Goal: Communication & Community: Answer question/provide support

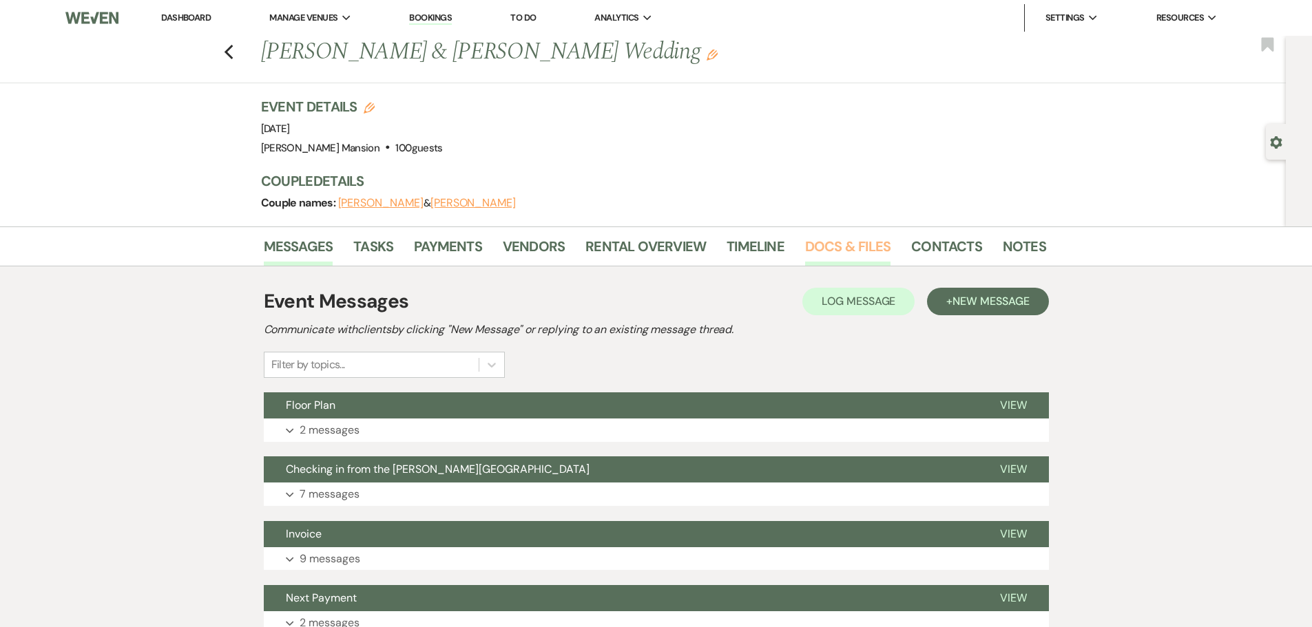
click at [828, 243] on link "Docs & Files" at bounding box center [847, 250] width 85 height 30
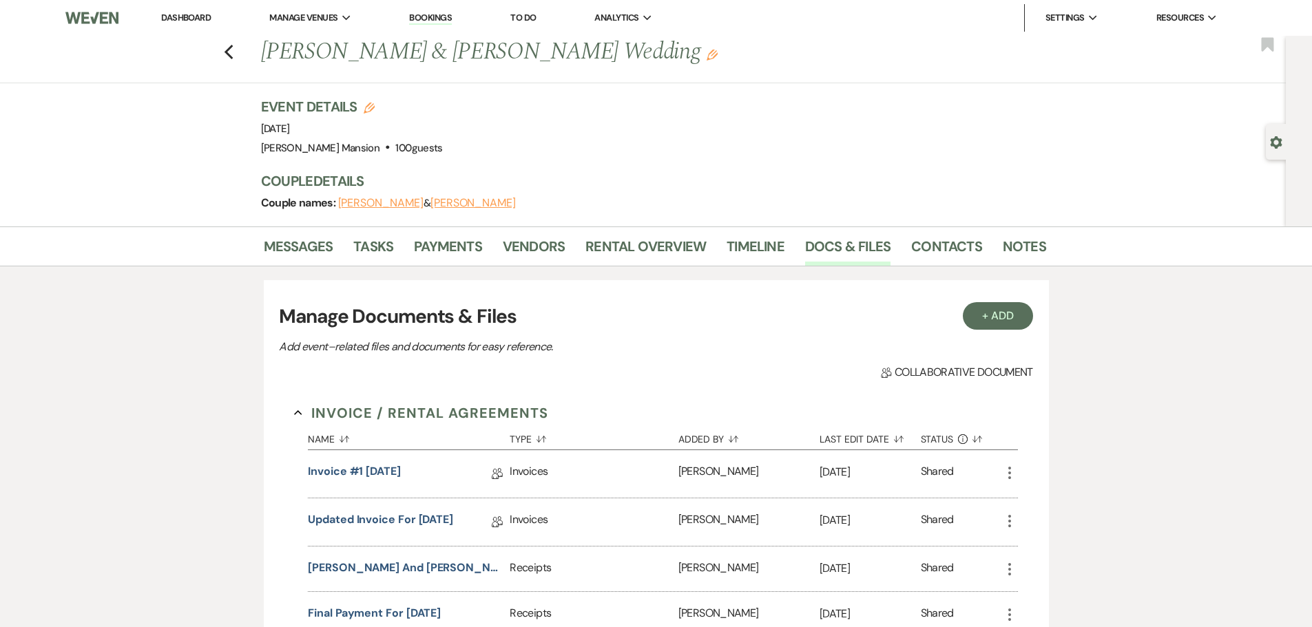
click at [194, 17] on link "Dashboard" at bounding box center [186, 18] width 50 height 12
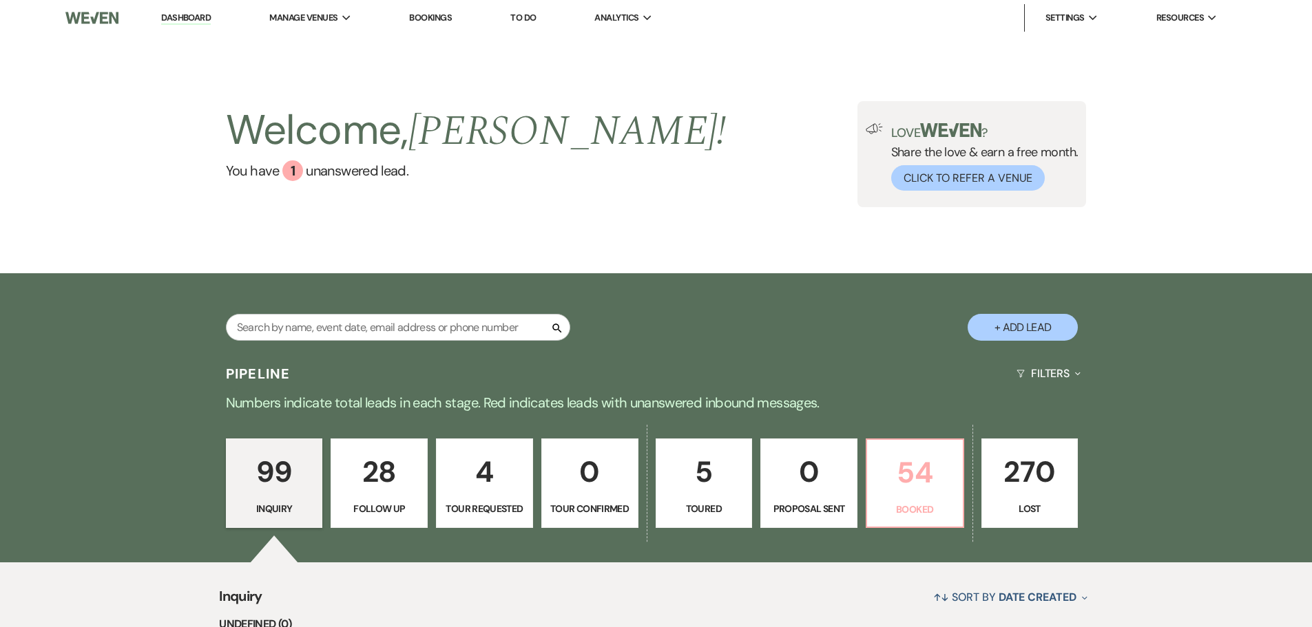
click at [902, 463] on p "54" at bounding box center [914, 473] width 79 height 46
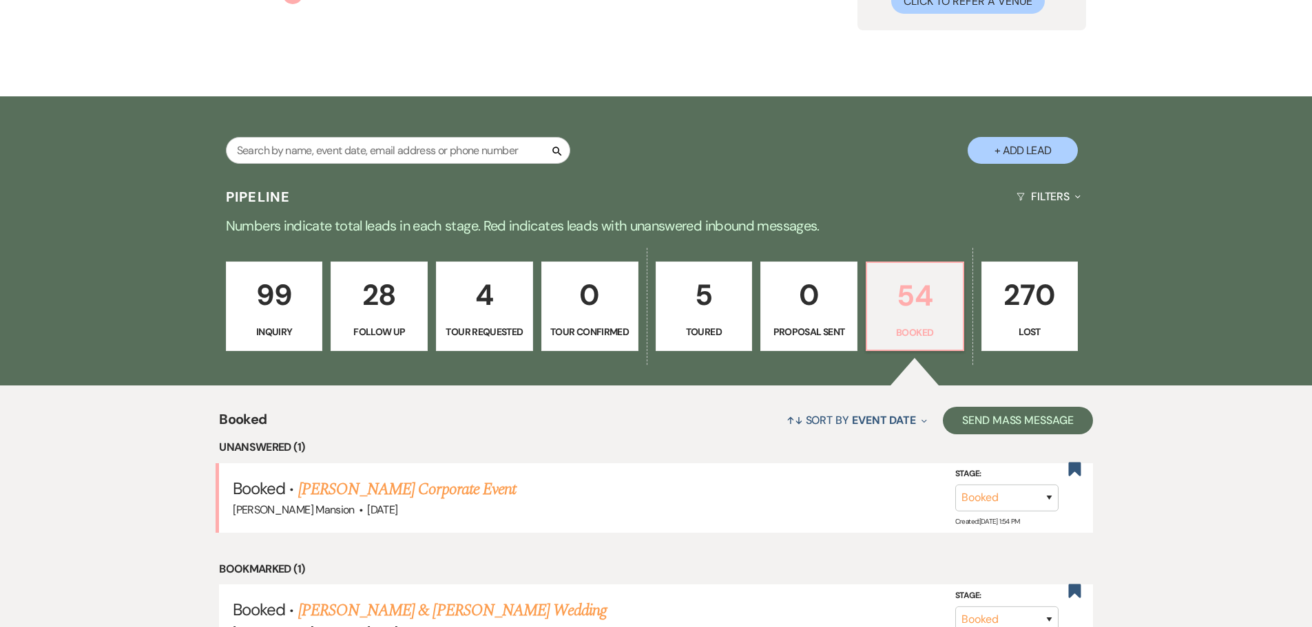
scroll to position [275, 0]
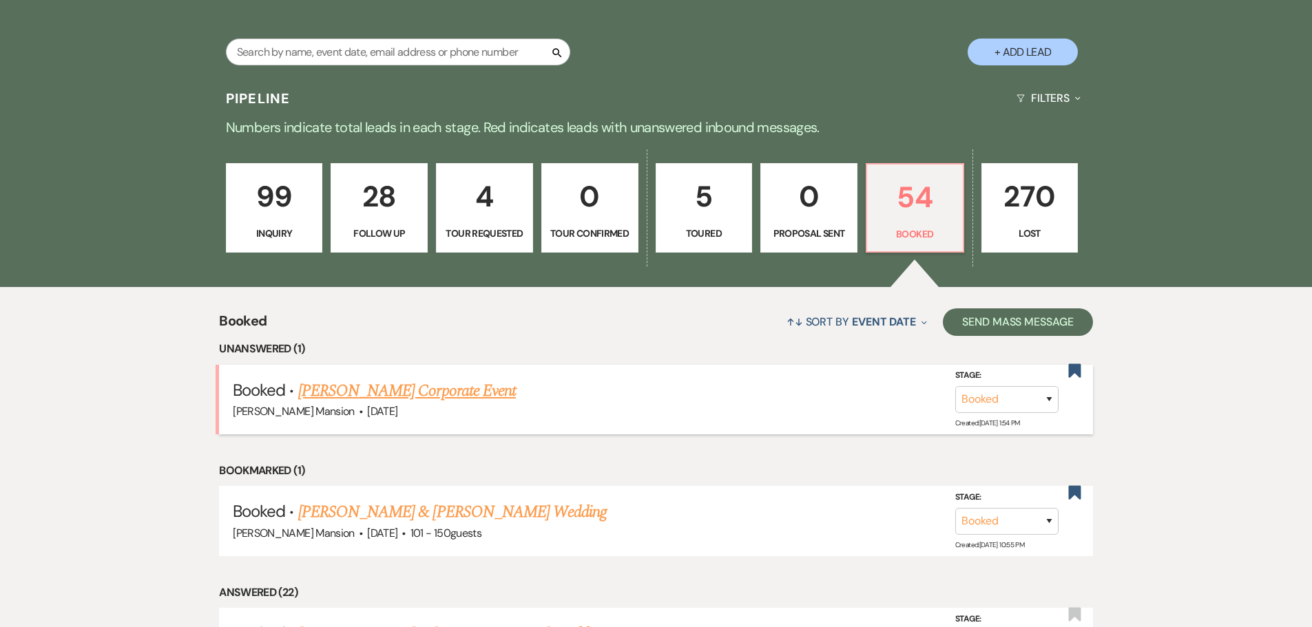
click at [467, 390] on link "[PERSON_NAME] Corporate Event" at bounding box center [407, 391] width 218 height 25
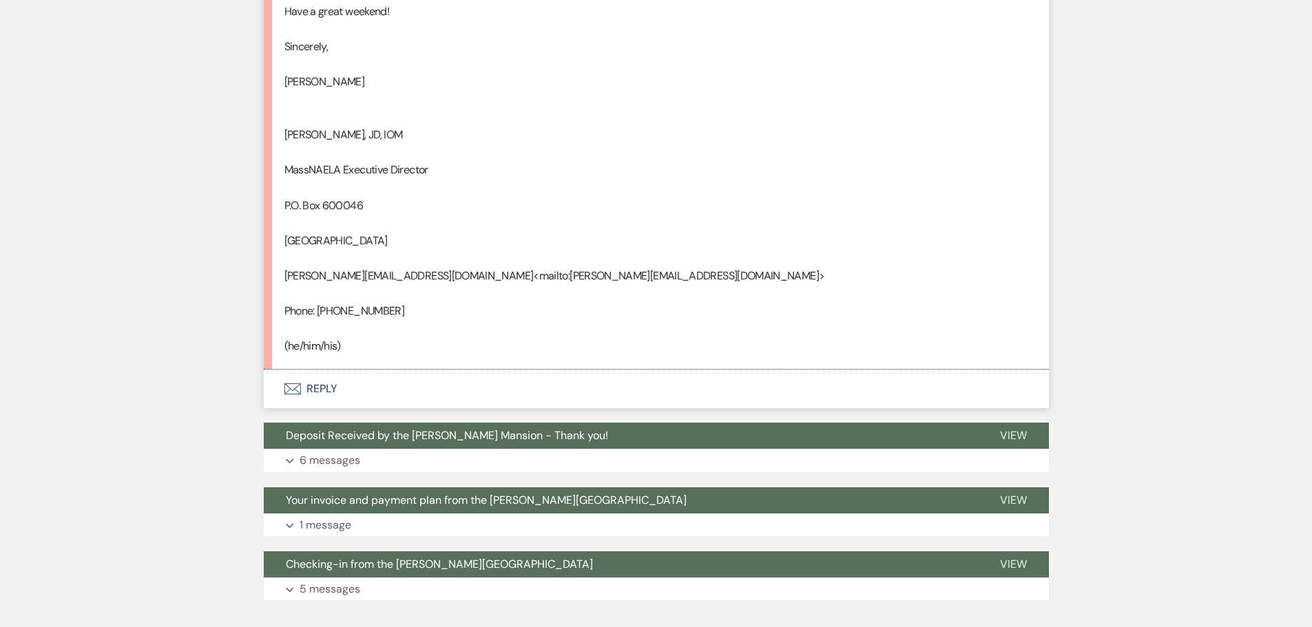
scroll to position [918, 0]
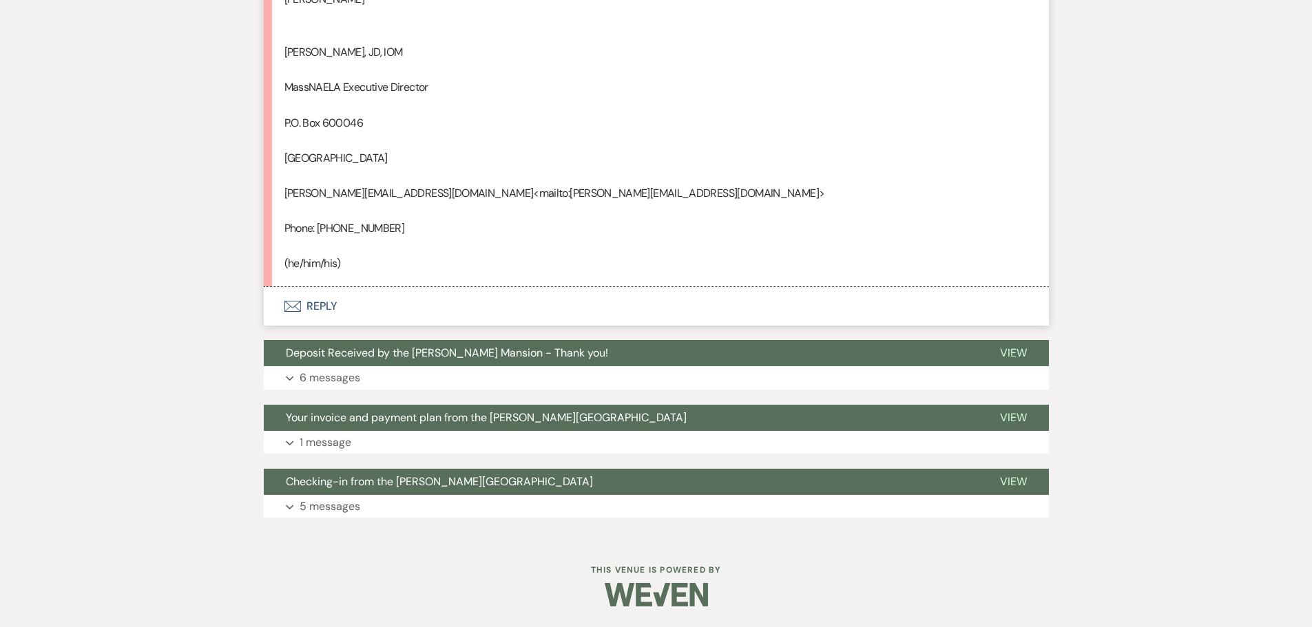
click at [300, 308] on use "button" at bounding box center [292, 306] width 17 height 11
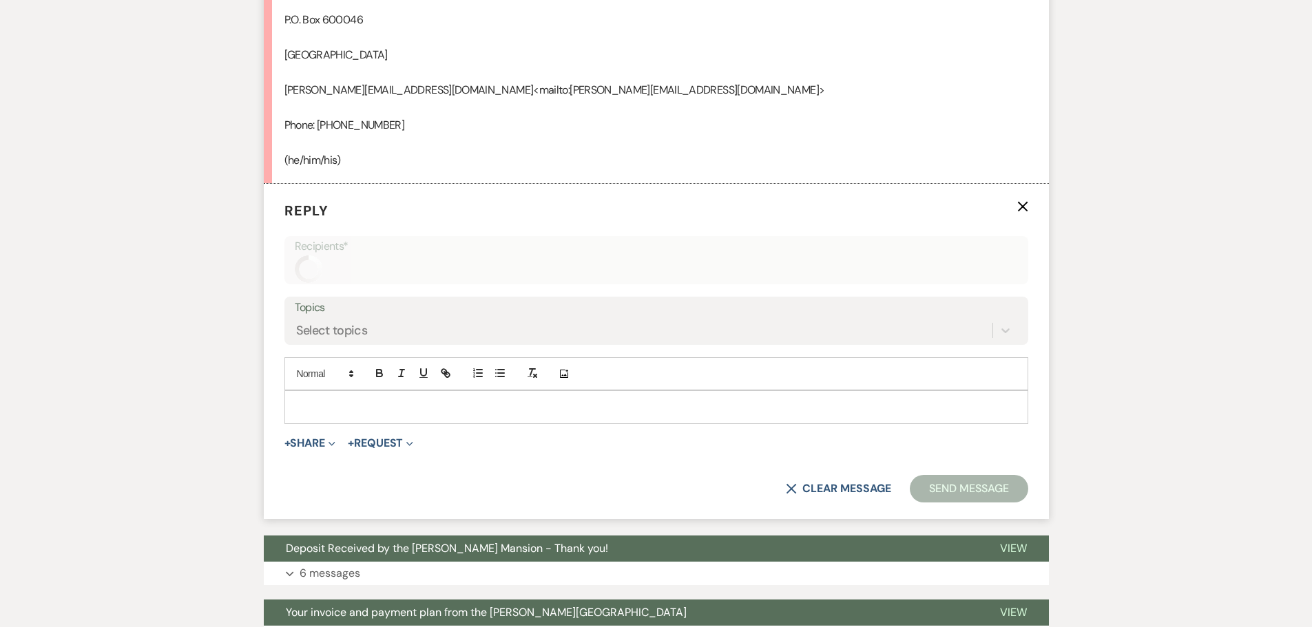
scroll to position [1034, 0]
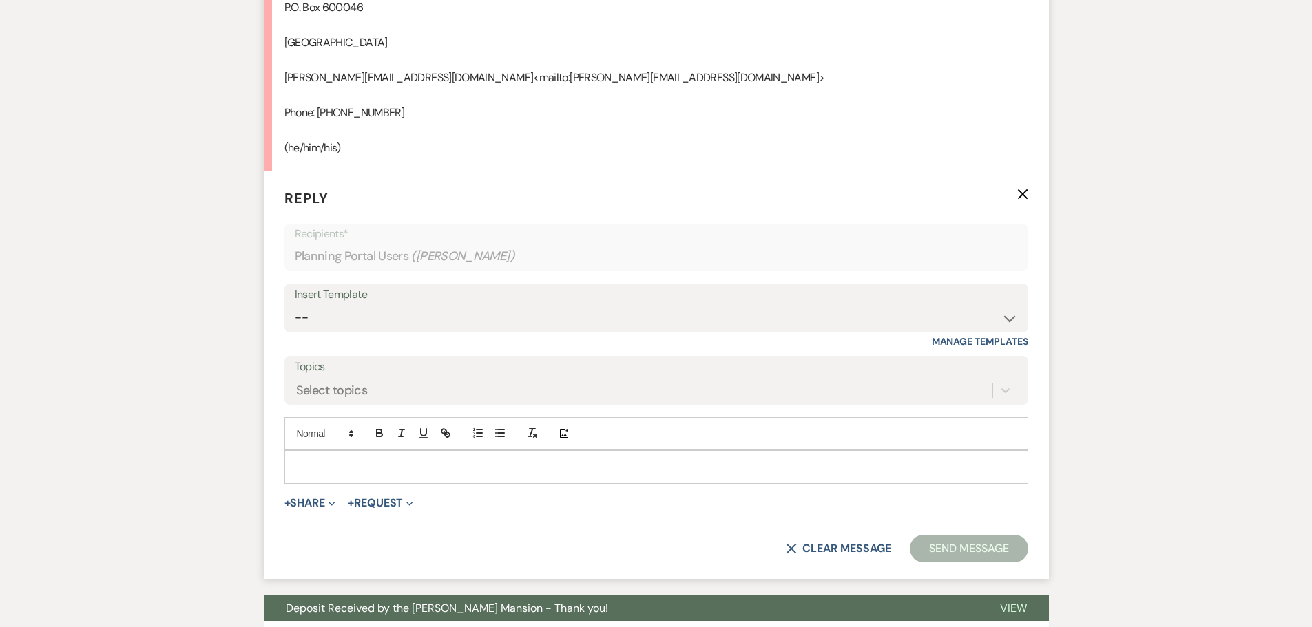
click at [337, 471] on p at bounding box center [656, 466] width 722 height 15
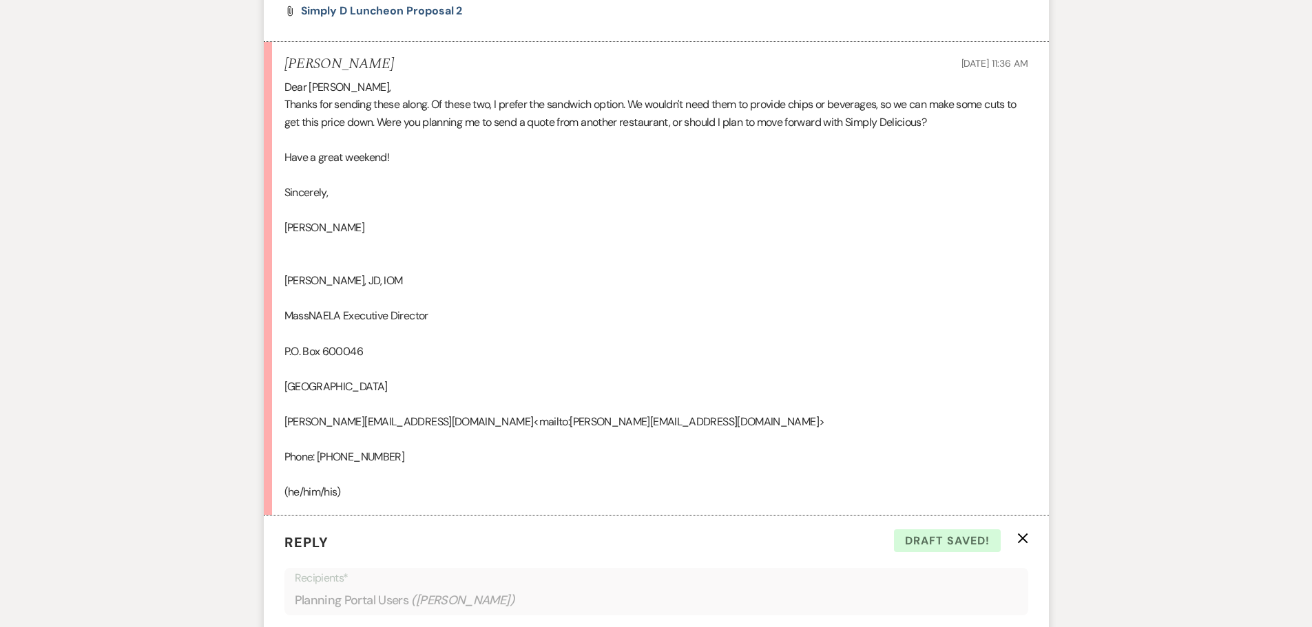
scroll to position [1103, 0]
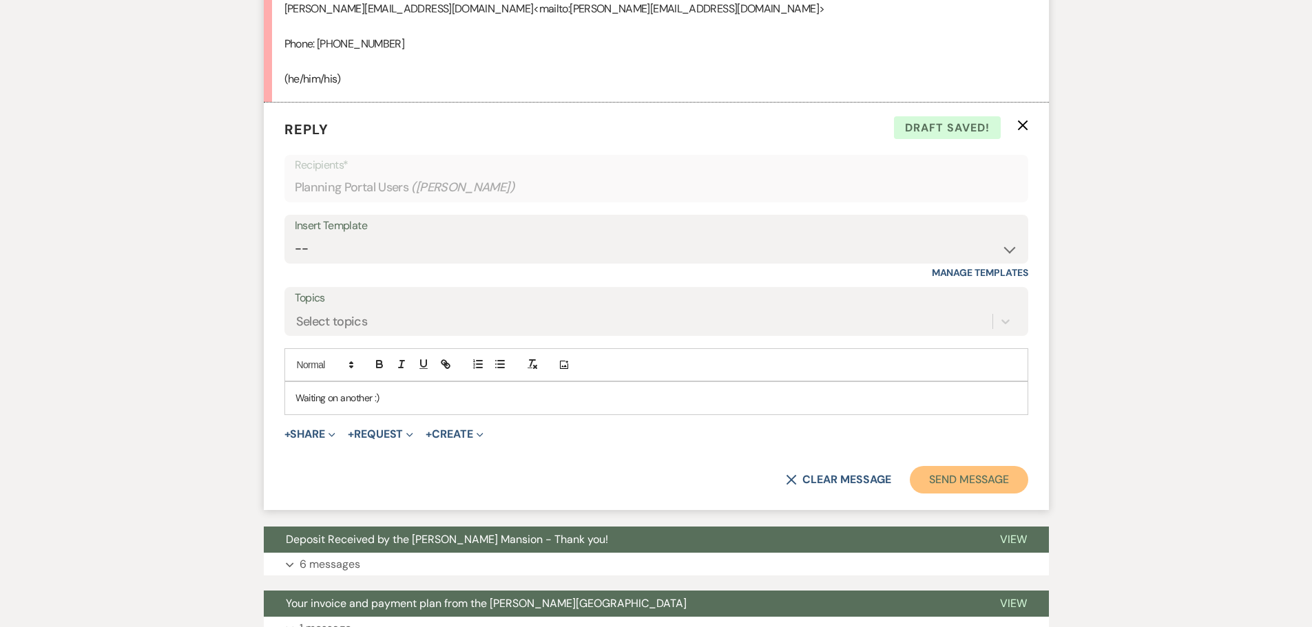
click at [928, 478] on button "Send Message" at bounding box center [968, 480] width 118 height 28
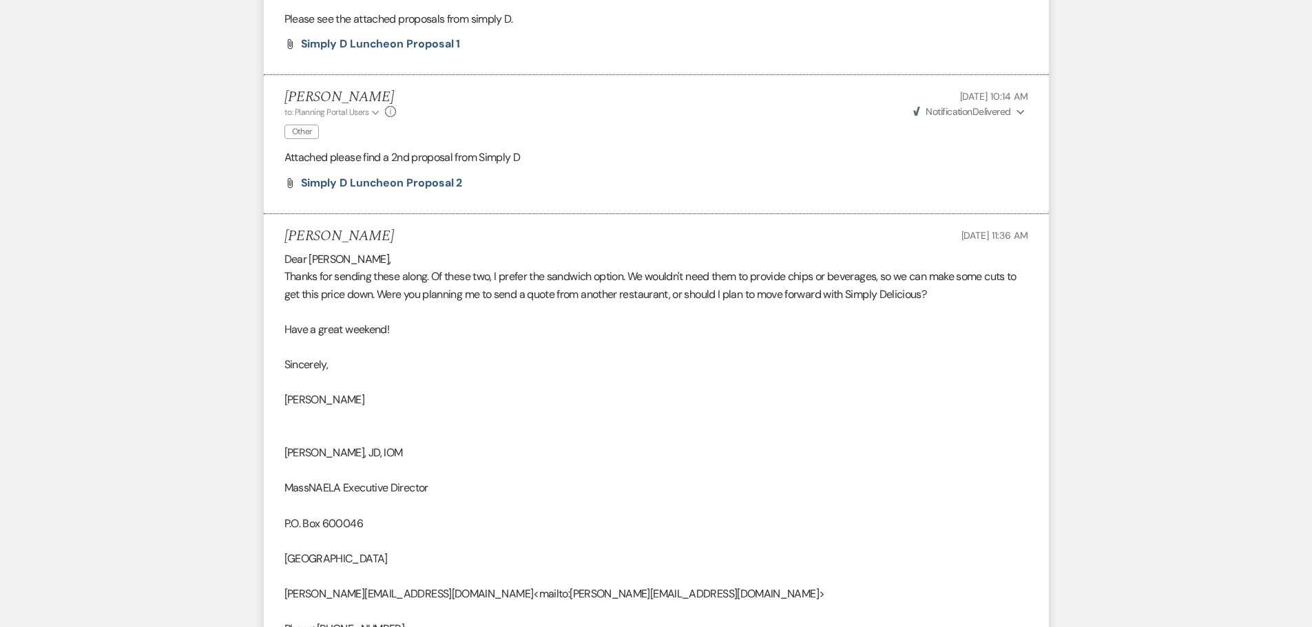
scroll to position [0, 0]
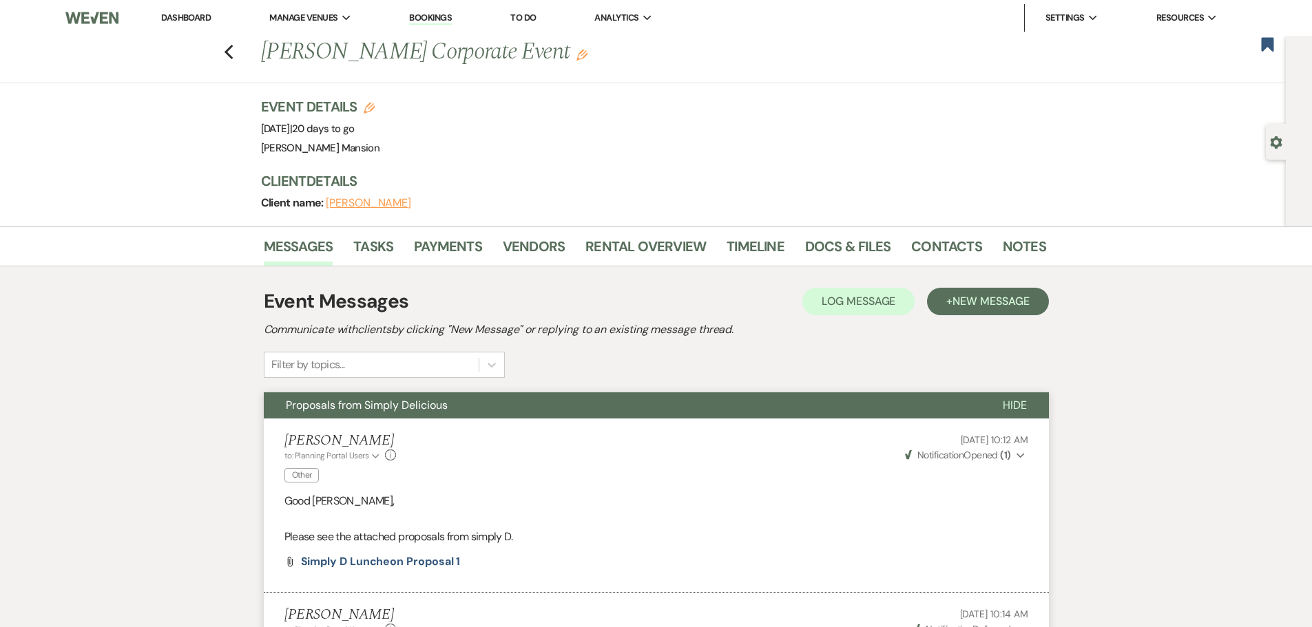
click at [187, 16] on link "Dashboard" at bounding box center [186, 18] width 50 height 12
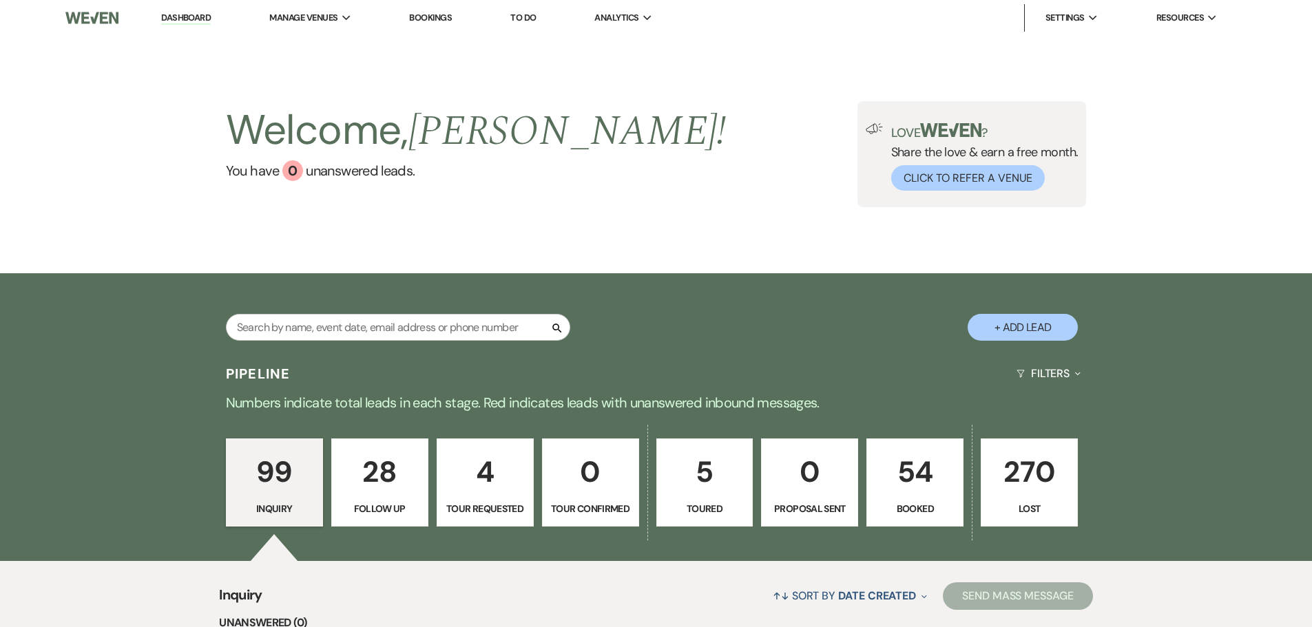
click at [912, 502] on p "Booked" at bounding box center [914, 508] width 79 height 15
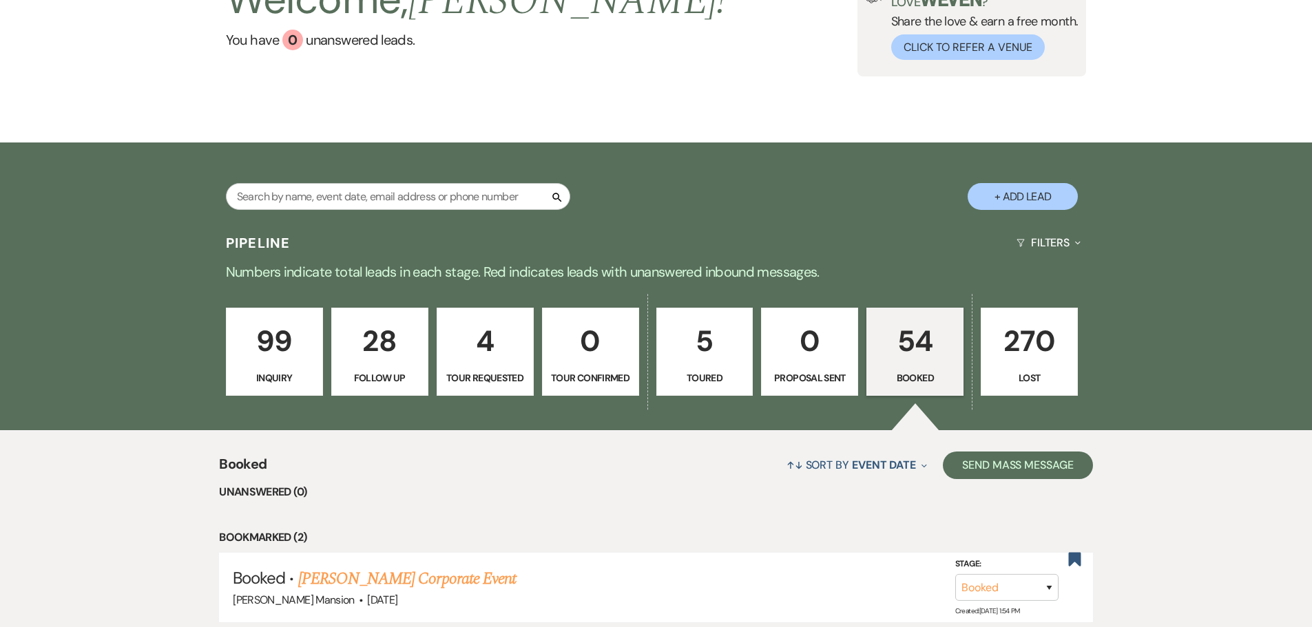
scroll to position [413, 0]
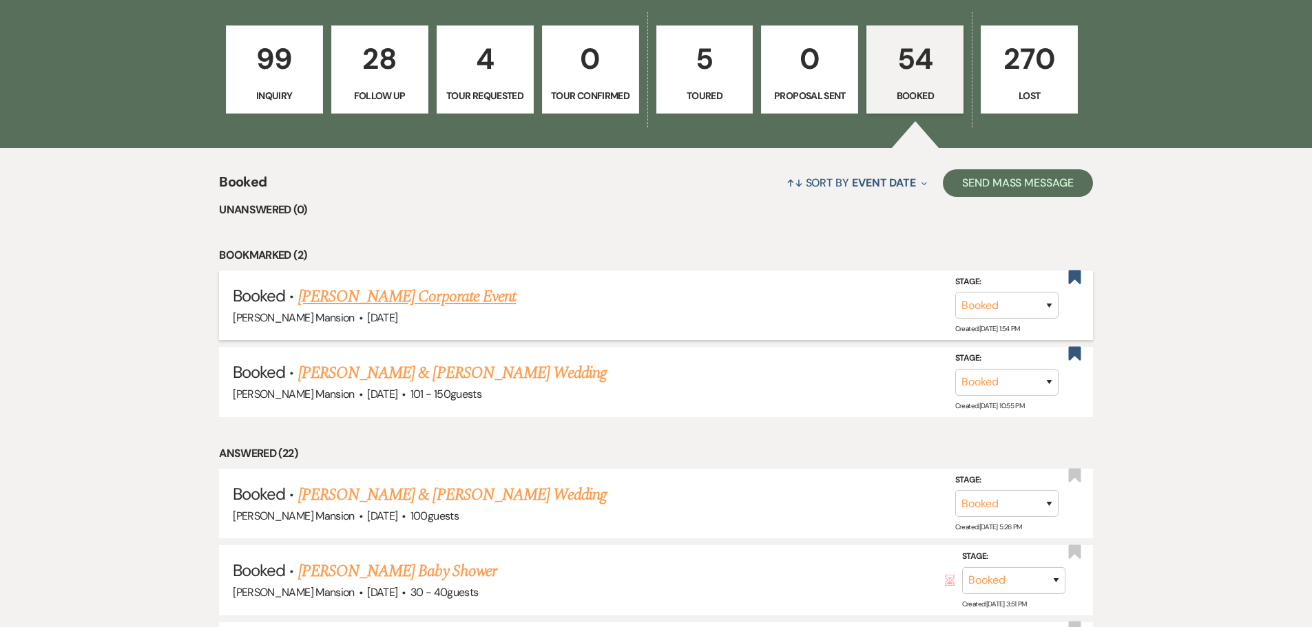
click at [428, 296] on link "[PERSON_NAME] Corporate Event" at bounding box center [407, 296] width 218 height 25
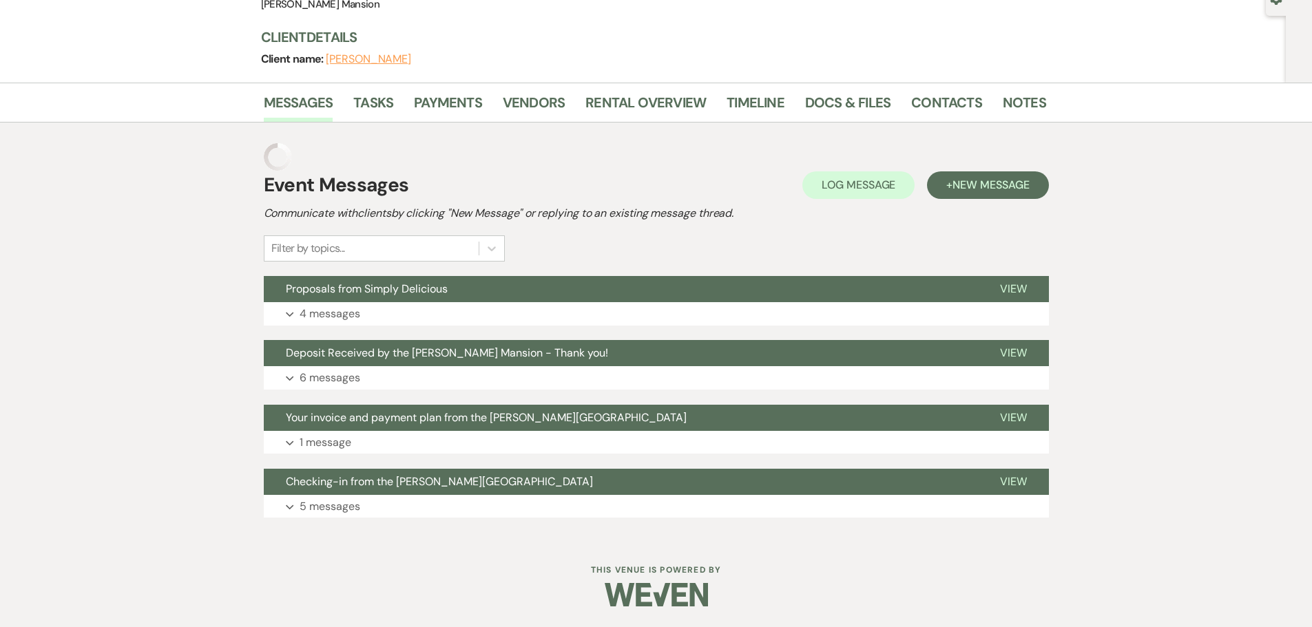
scroll to position [116, 0]
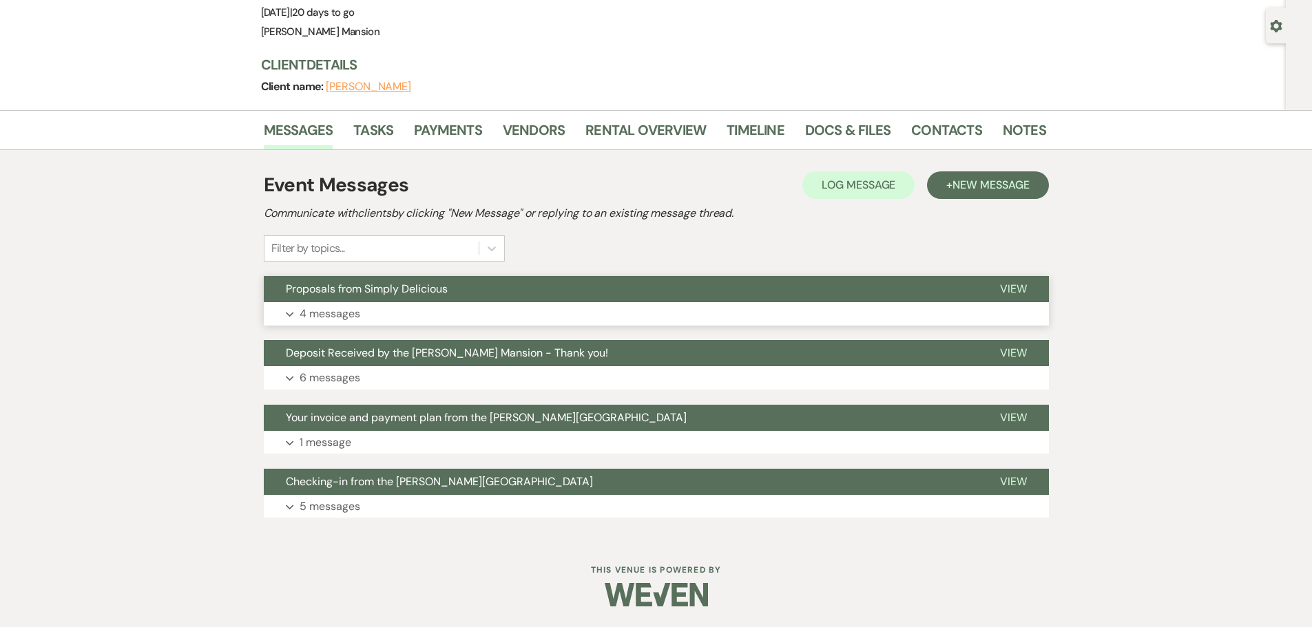
click at [304, 313] on p "4 messages" at bounding box center [329, 314] width 61 height 18
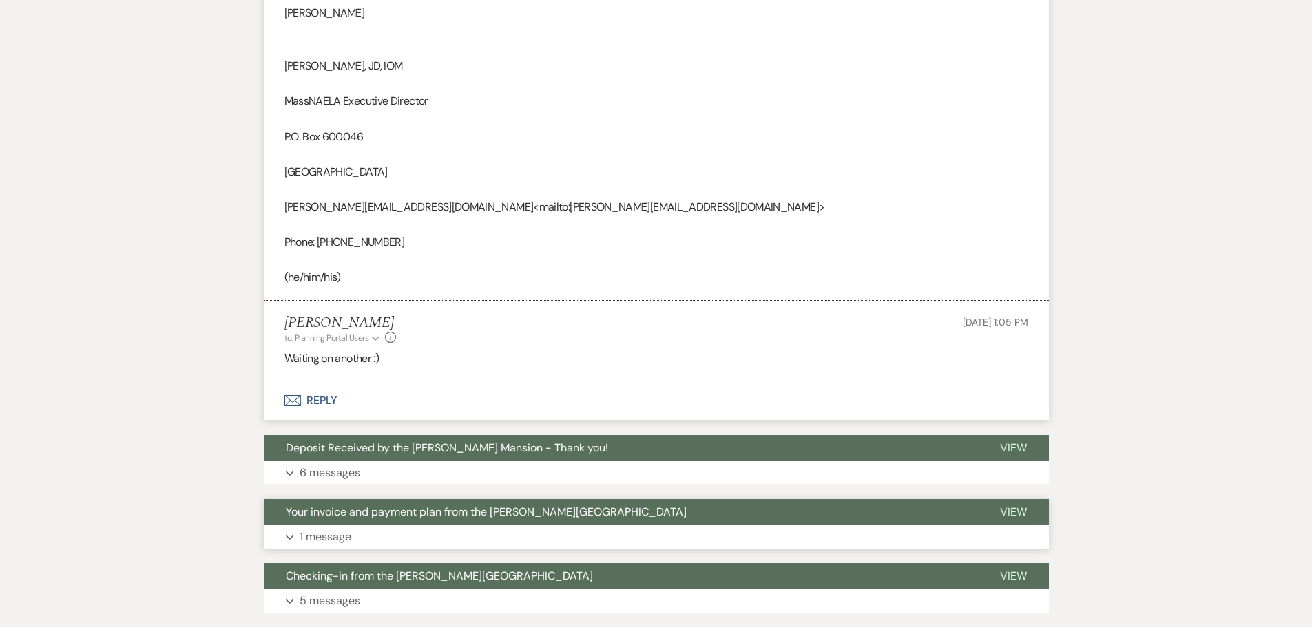
scroll to position [1000, 0]
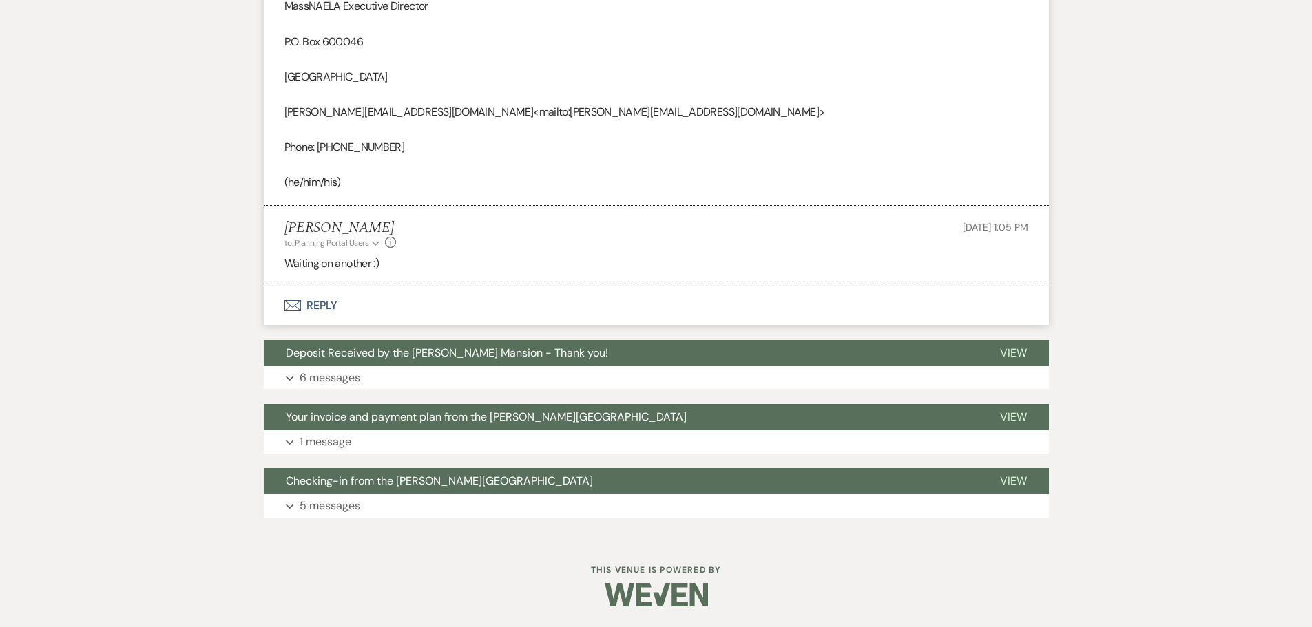
click at [322, 306] on button "Envelope Reply" at bounding box center [656, 305] width 785 height 39
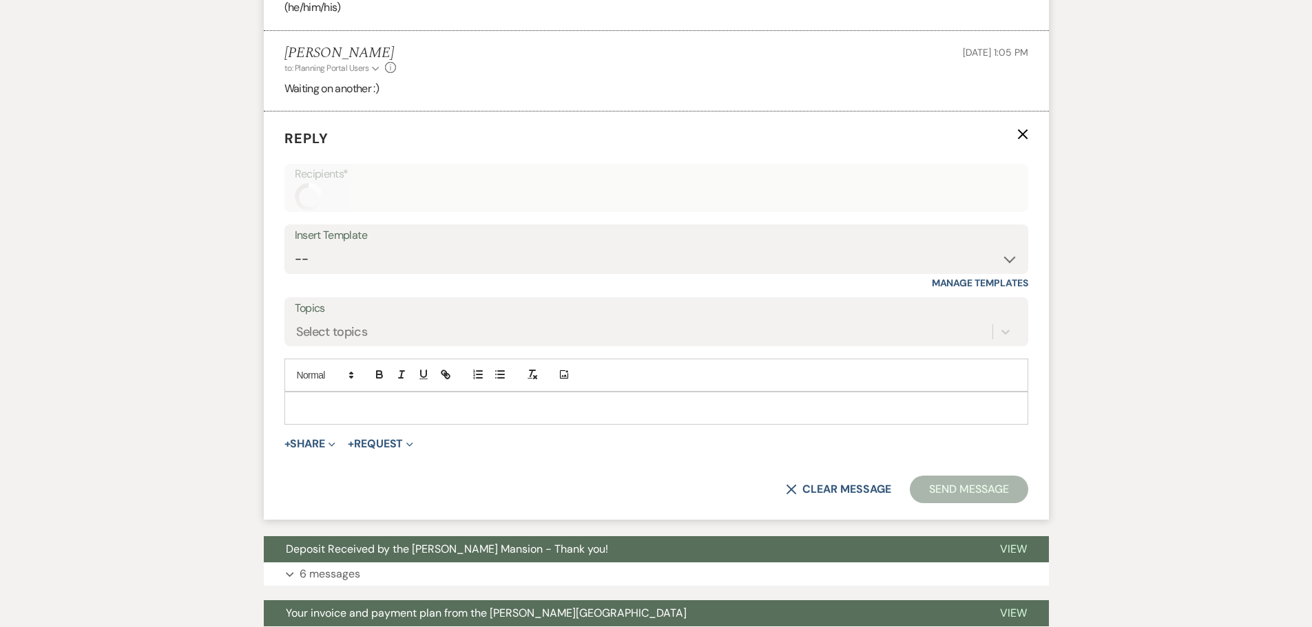
scroll to position [1177, 0]
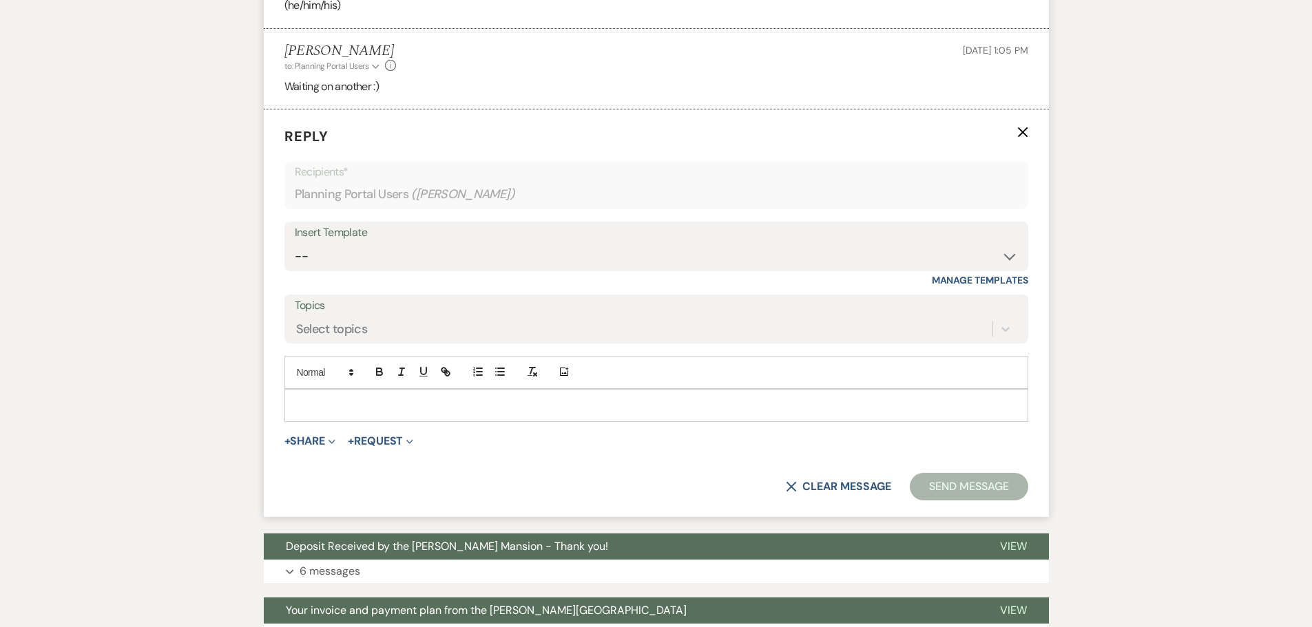
click at [337, 412] on p at bounding box center [656, 405] width 722 height 15
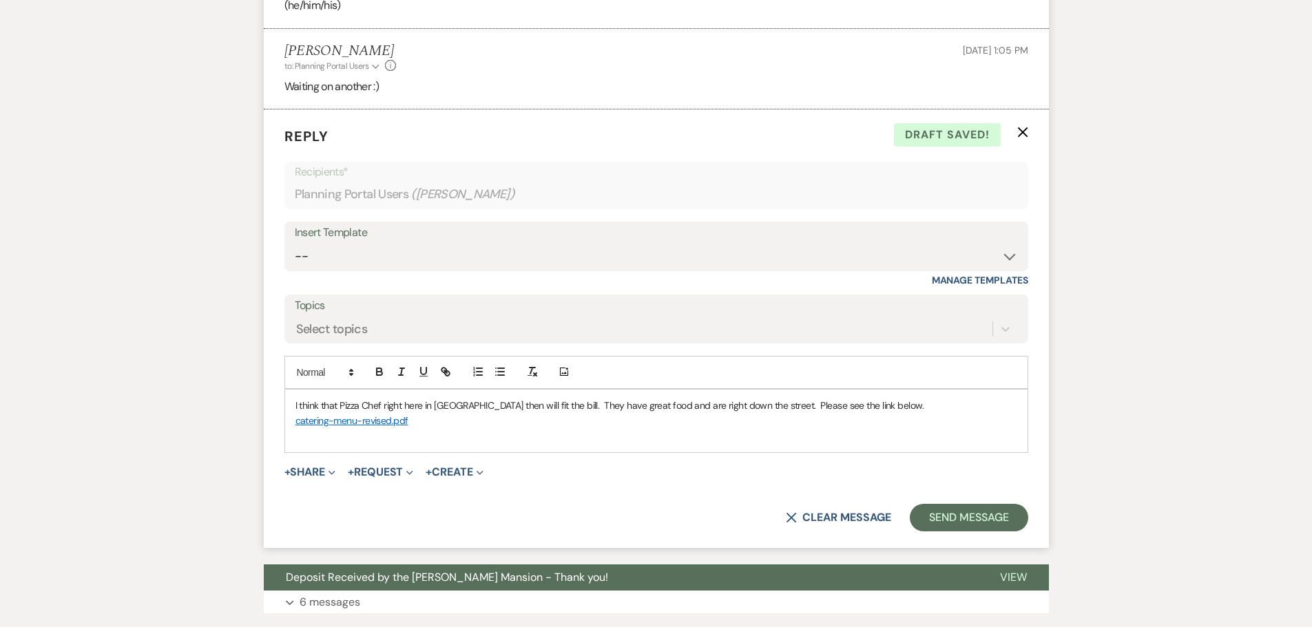
click at [387, 70] on icon "Info" at bounding box center [390, 65] width 11 height 11
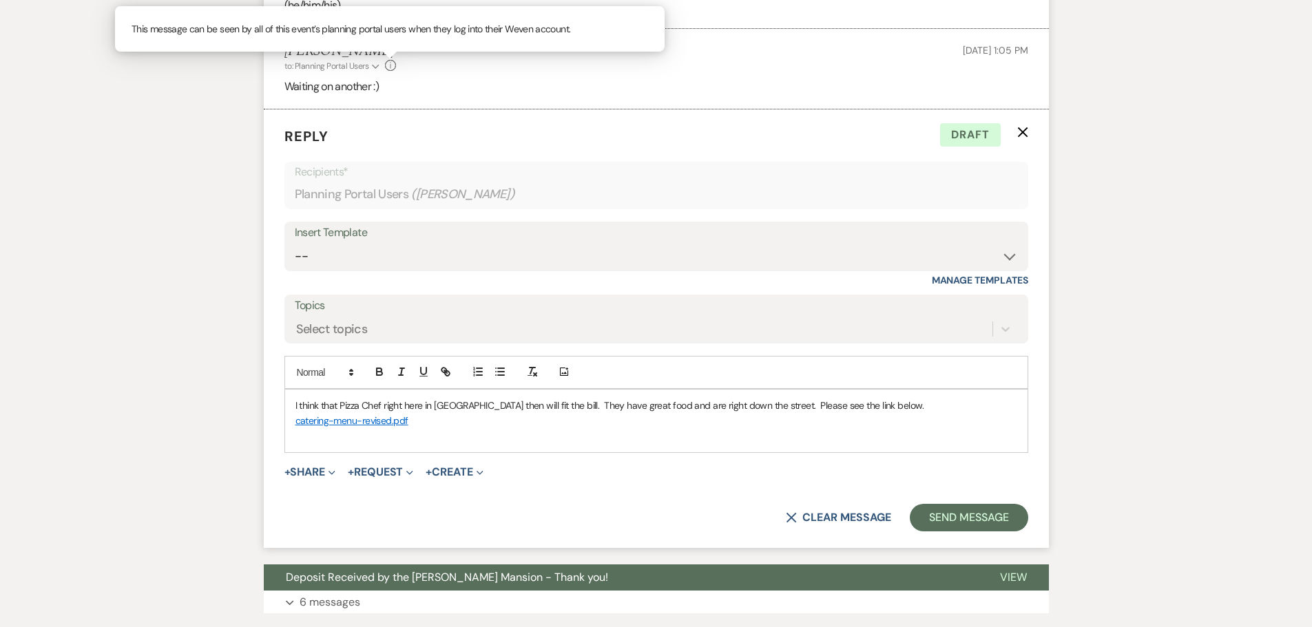
click at [965, 74] on li "[PERSON_NAME] to: Planning Portal Users Expand Info This message can be seen by…" at bounding box center [656, 69] width 785 height 81
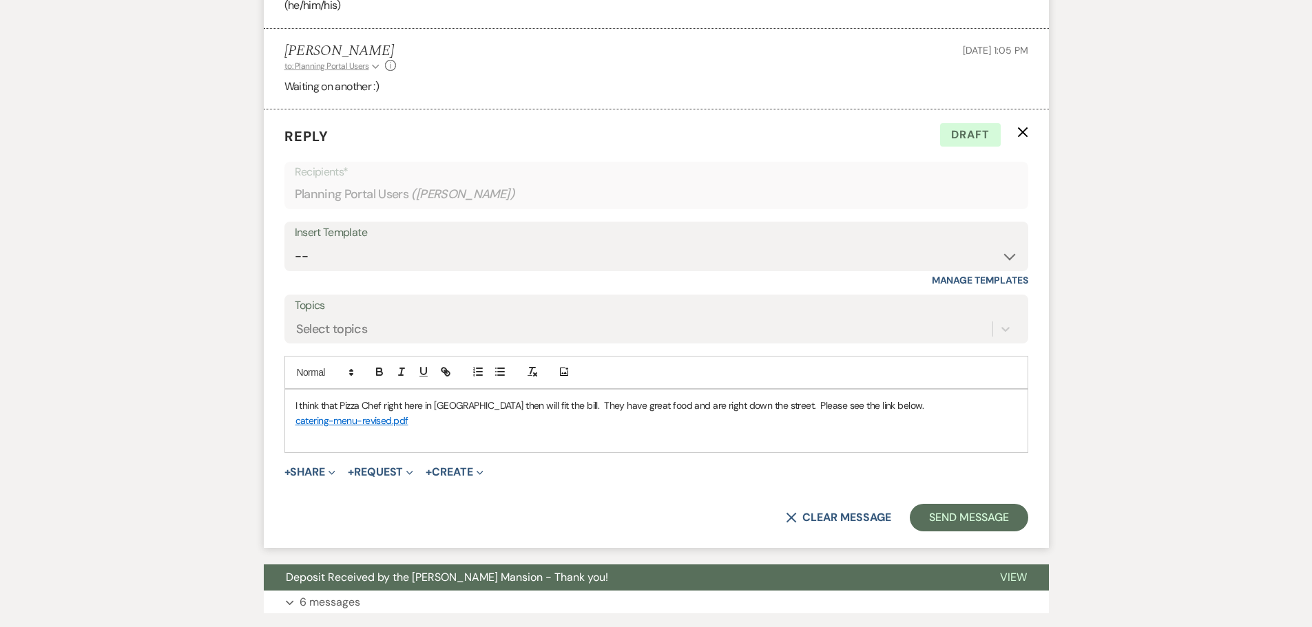
click at [375, 66] on icon "Expand" at bounding box center [376, 67] width 8 height 8
click at [596, 68] on div "[PERSON_NAME] to: Planning Portal Users Collapse [PERSON_NAME] • Couple Info [D…" at bounding box center [656, 58] width 744 height 30
click at [457, 427] on p "catering-menu-revised.pdf" at bounding box center [656, 420] width 722 height 15
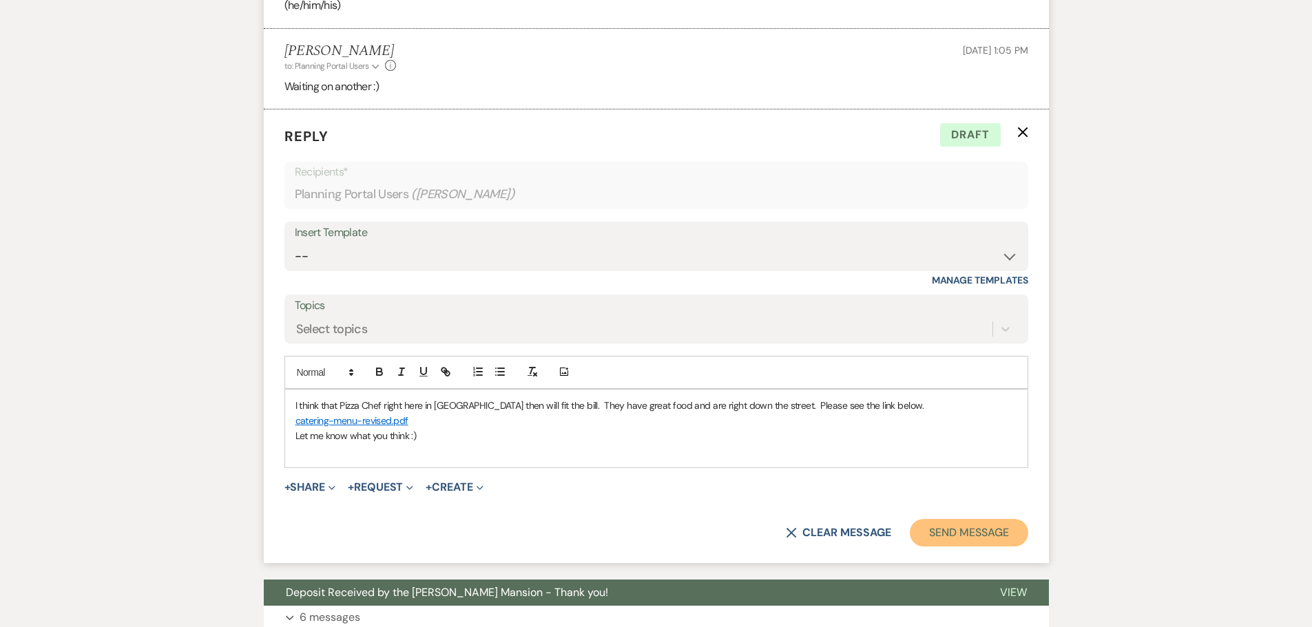
click at [975, 536] on button "Send Message" at bounding box center [968, 533] width 118 height 28
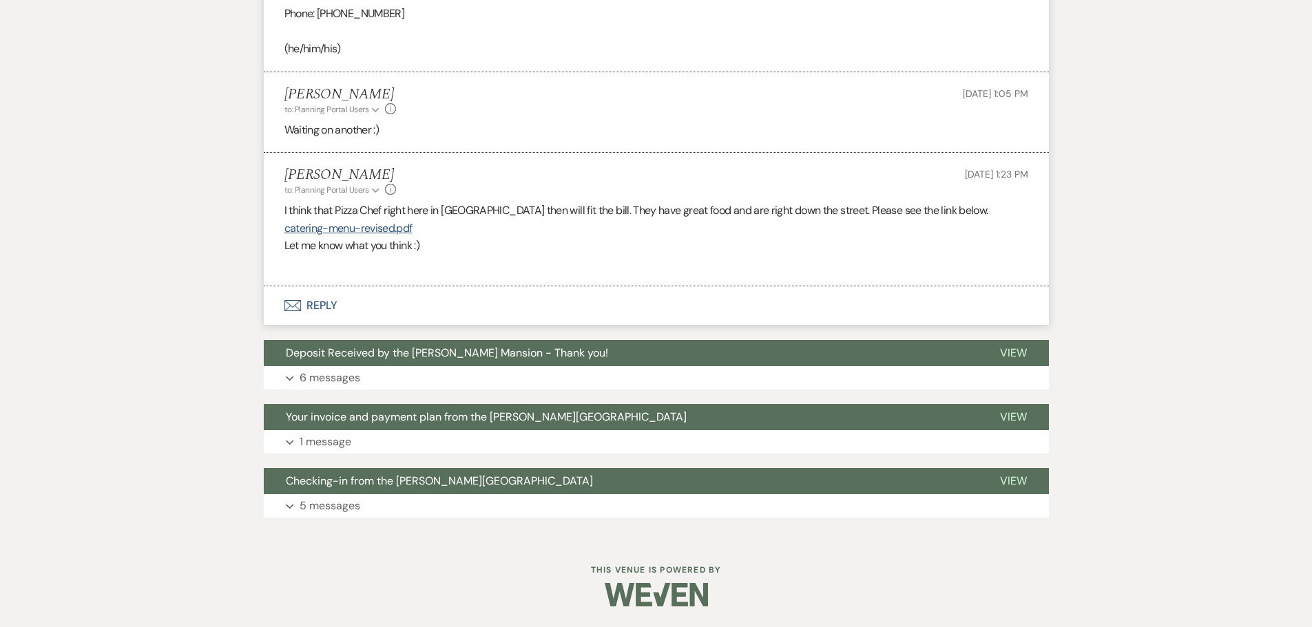
scroll to position [1133, 0]
